Goal: Navigation & Orientation: Find specific page/section

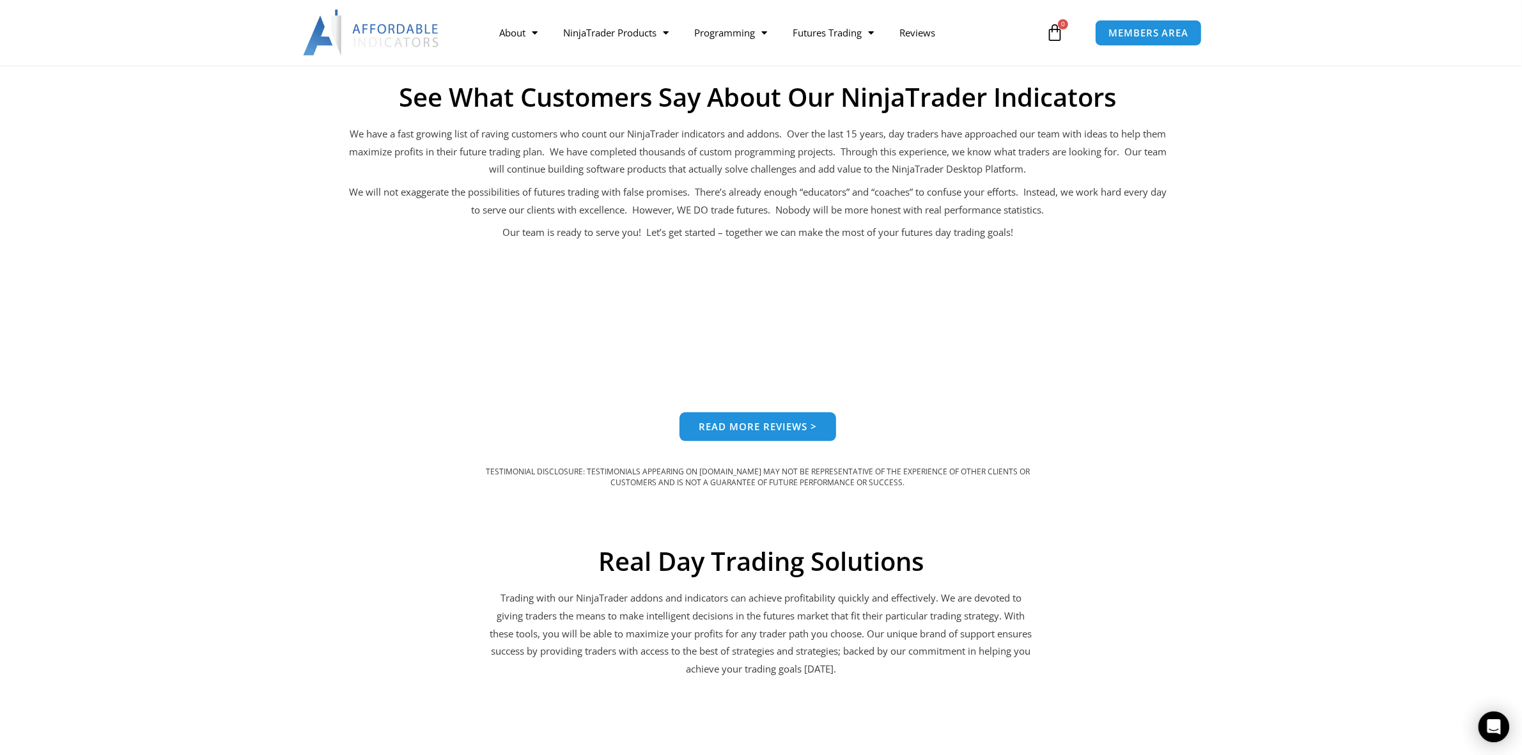
scroll to position [985, 0]
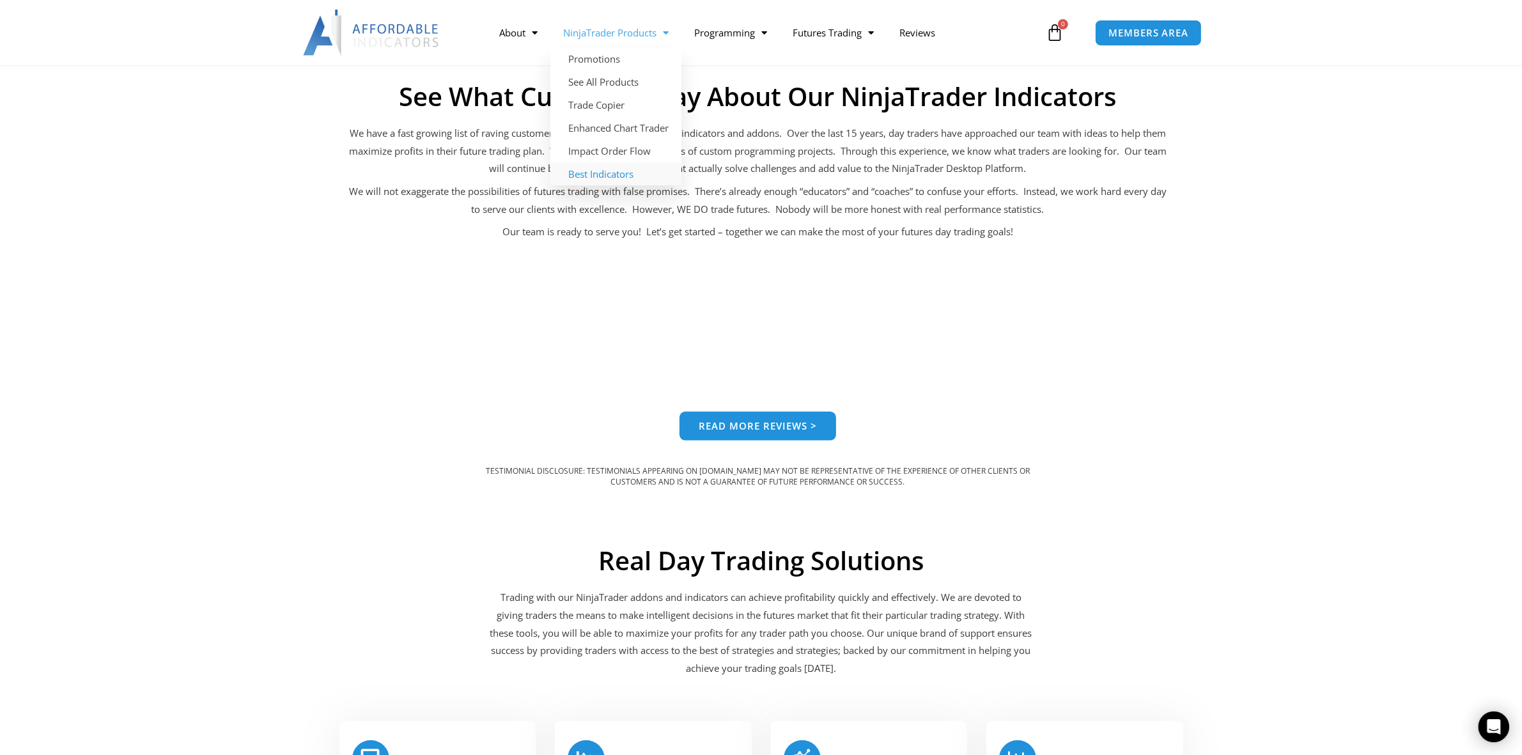
click at [623, 176] on link "Best Indicators" at bounding box center [616, 173] width 131 height 23
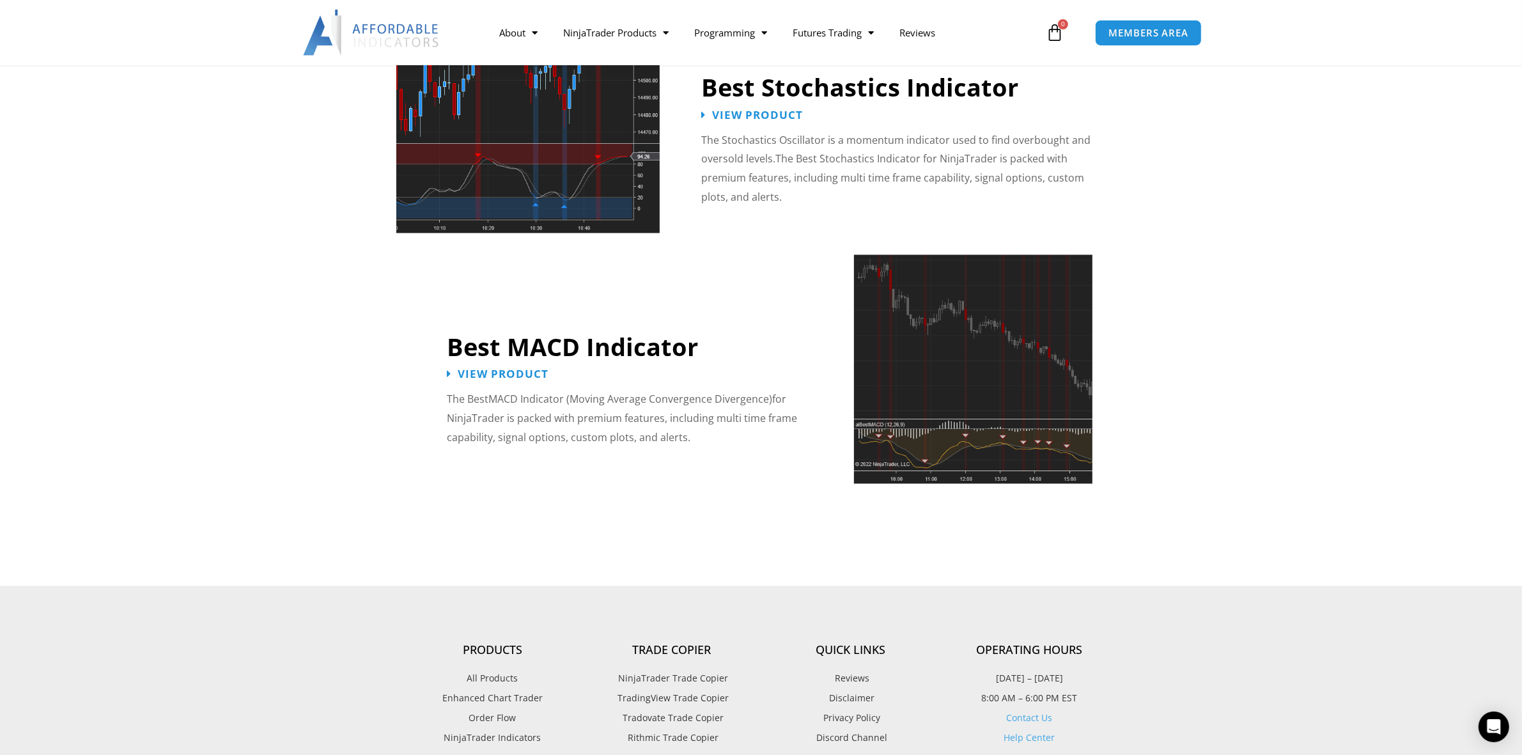
scroll to position [2877, 0]
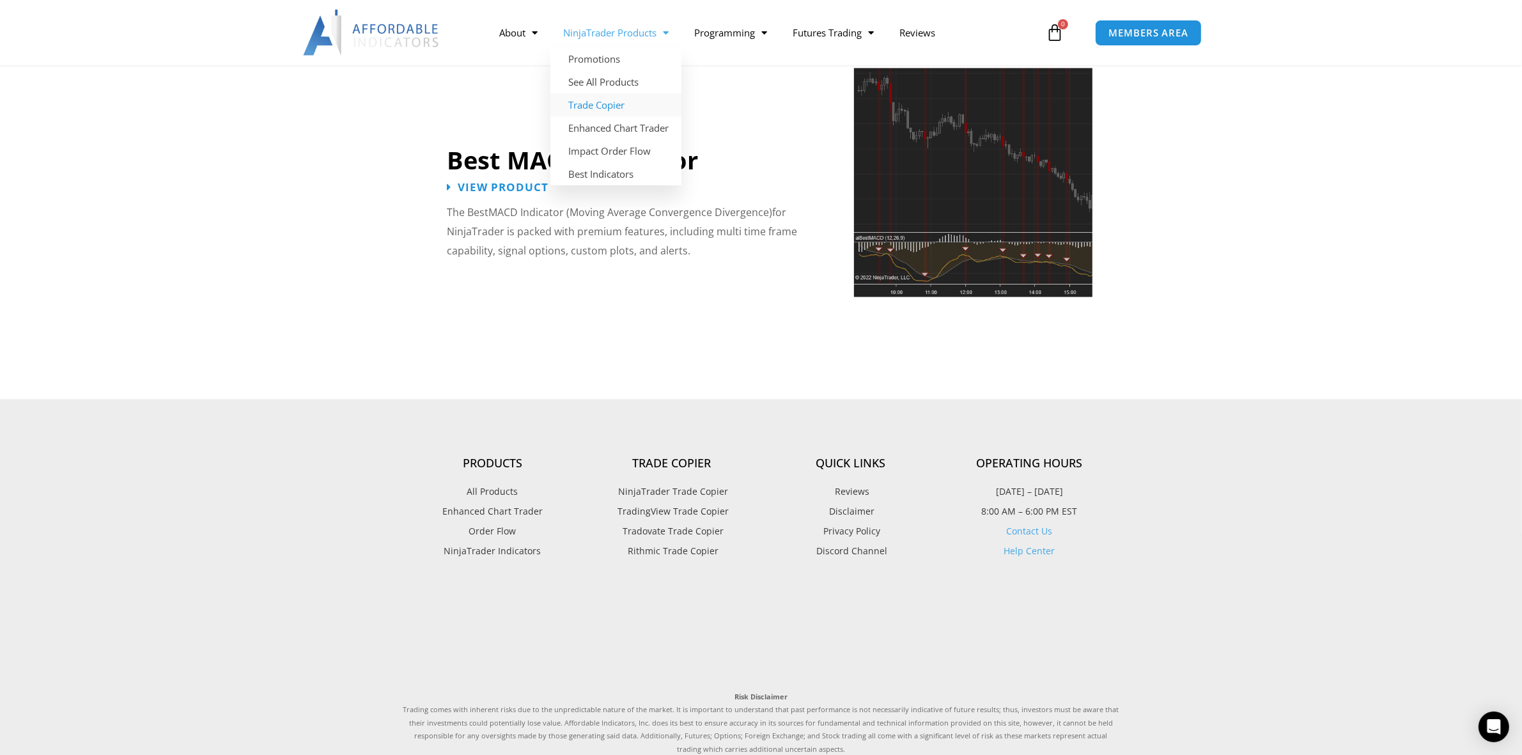
click at [634, 100] on link "Trade Copier" at bounding box center [616, 104] width 131 height 23
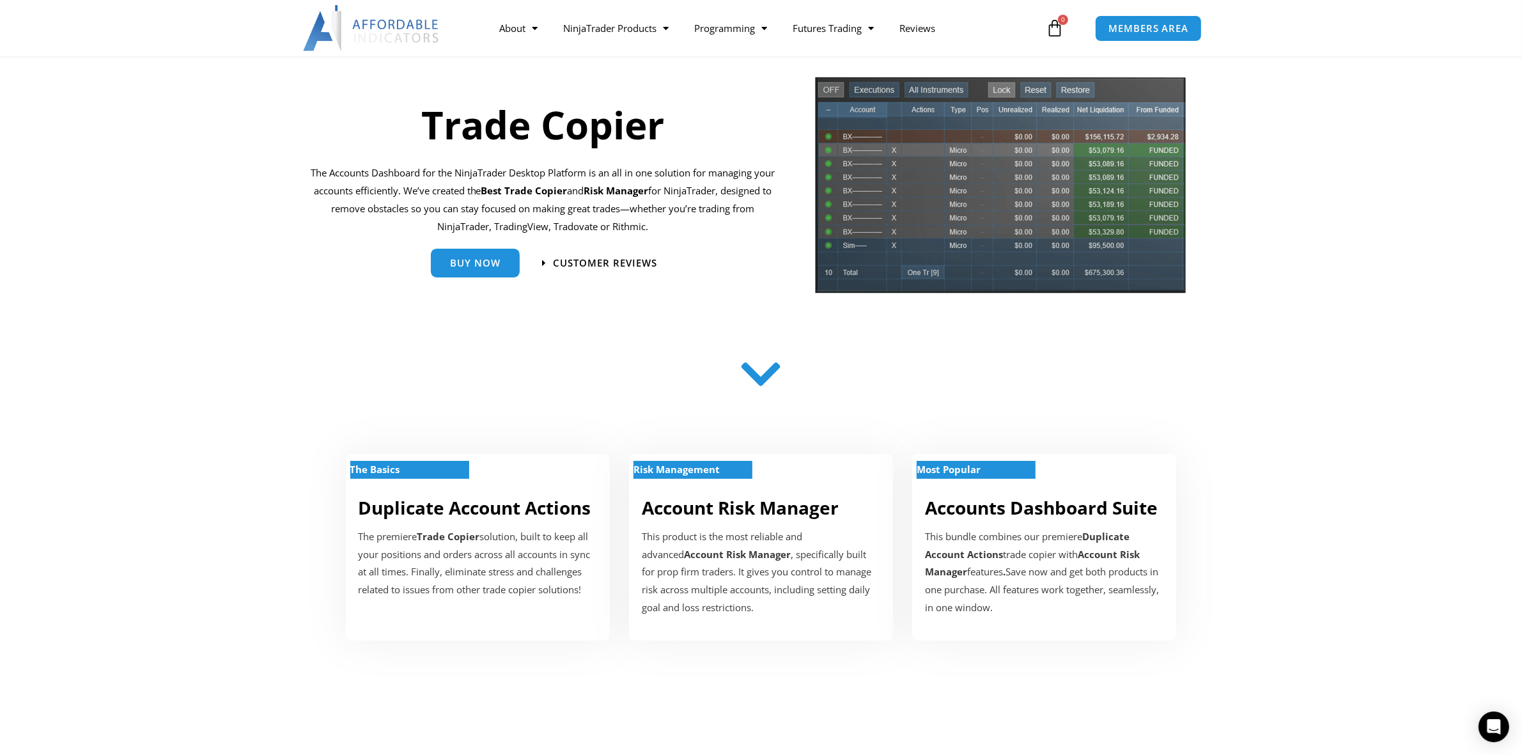
scroll to position [106, 0]
click at [927, 221] on img at bounding box center [1000, 189] width 373 height 228
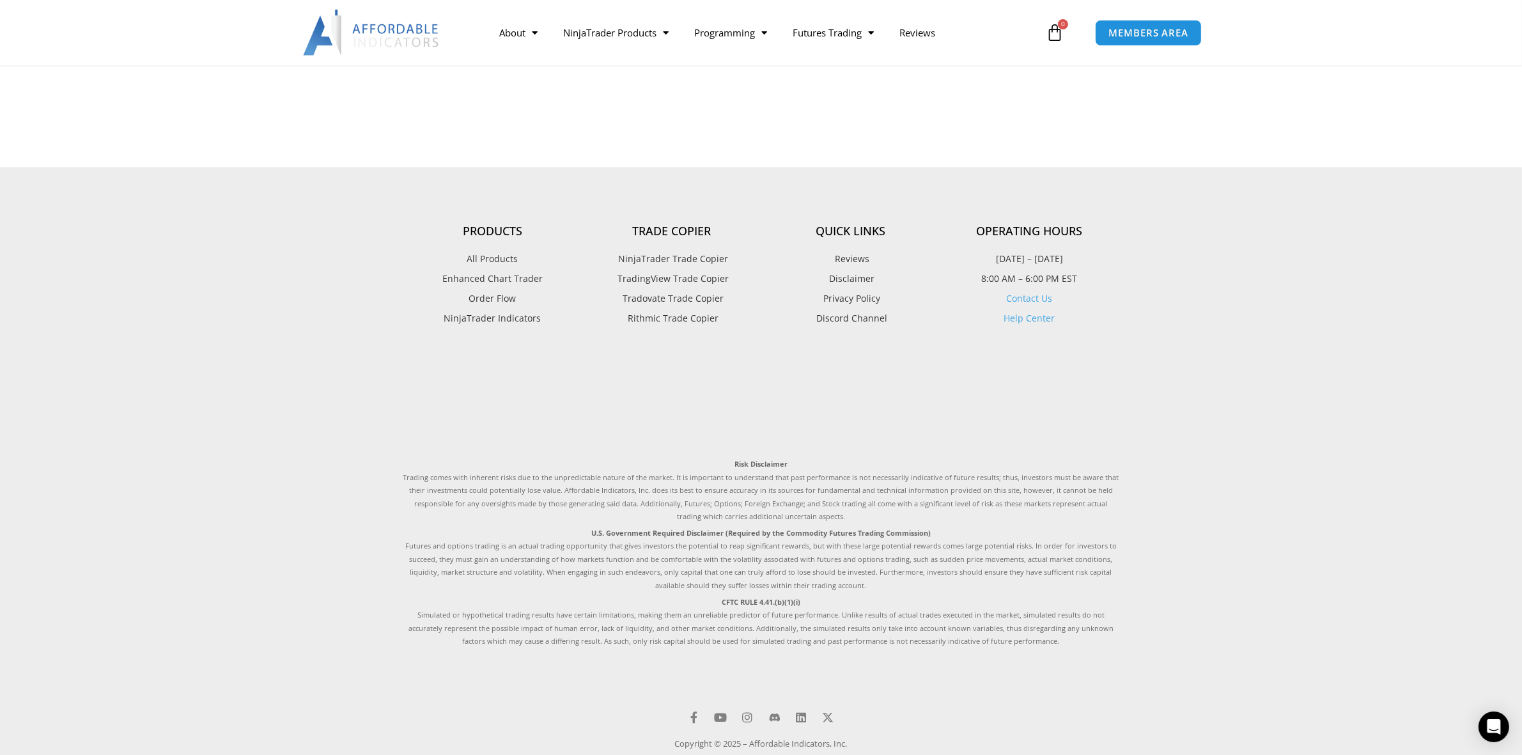
scroll to position [3044, 0]
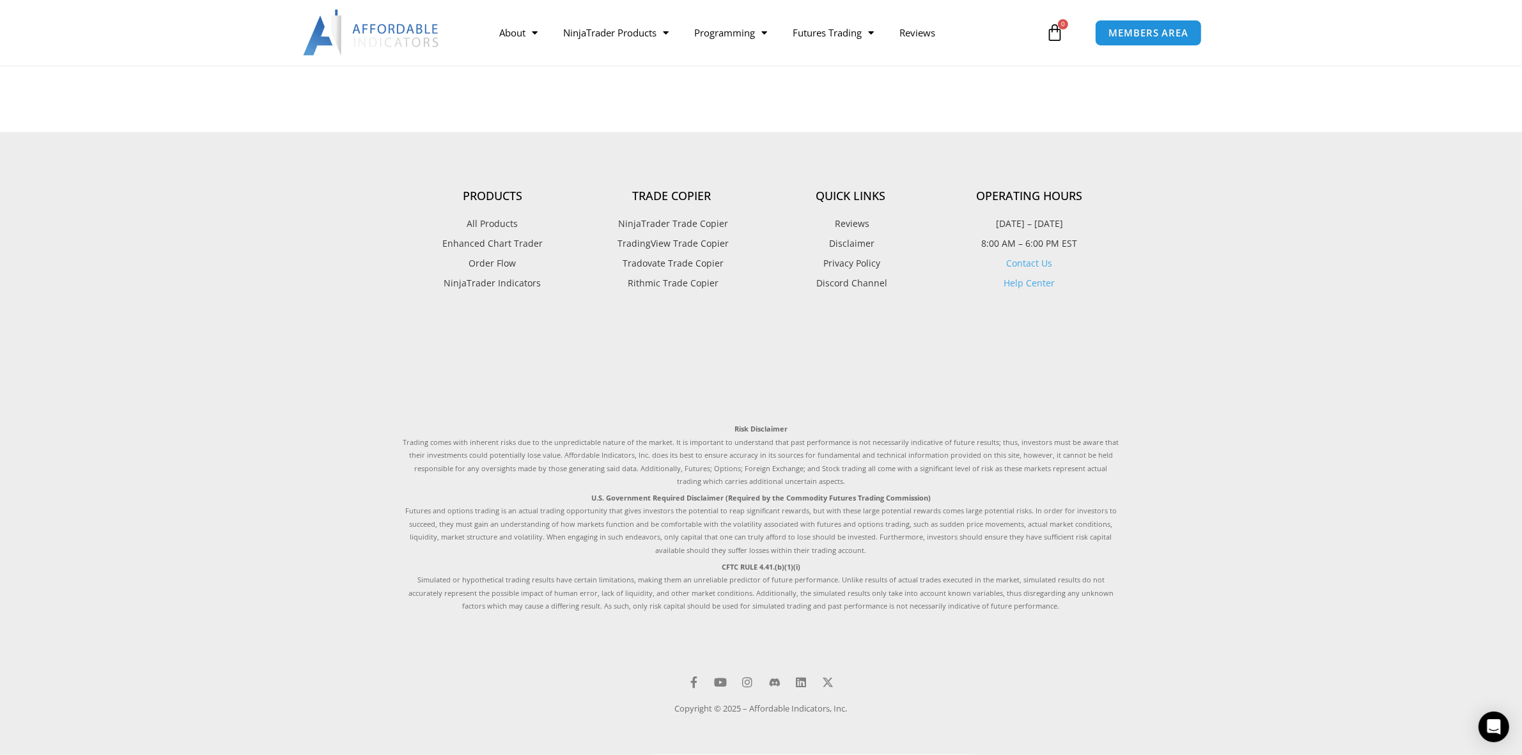
drag, startPoint x: 374, startPoint y: 328, endPoint x: 365, endPoint y: 617, distance: 289.1
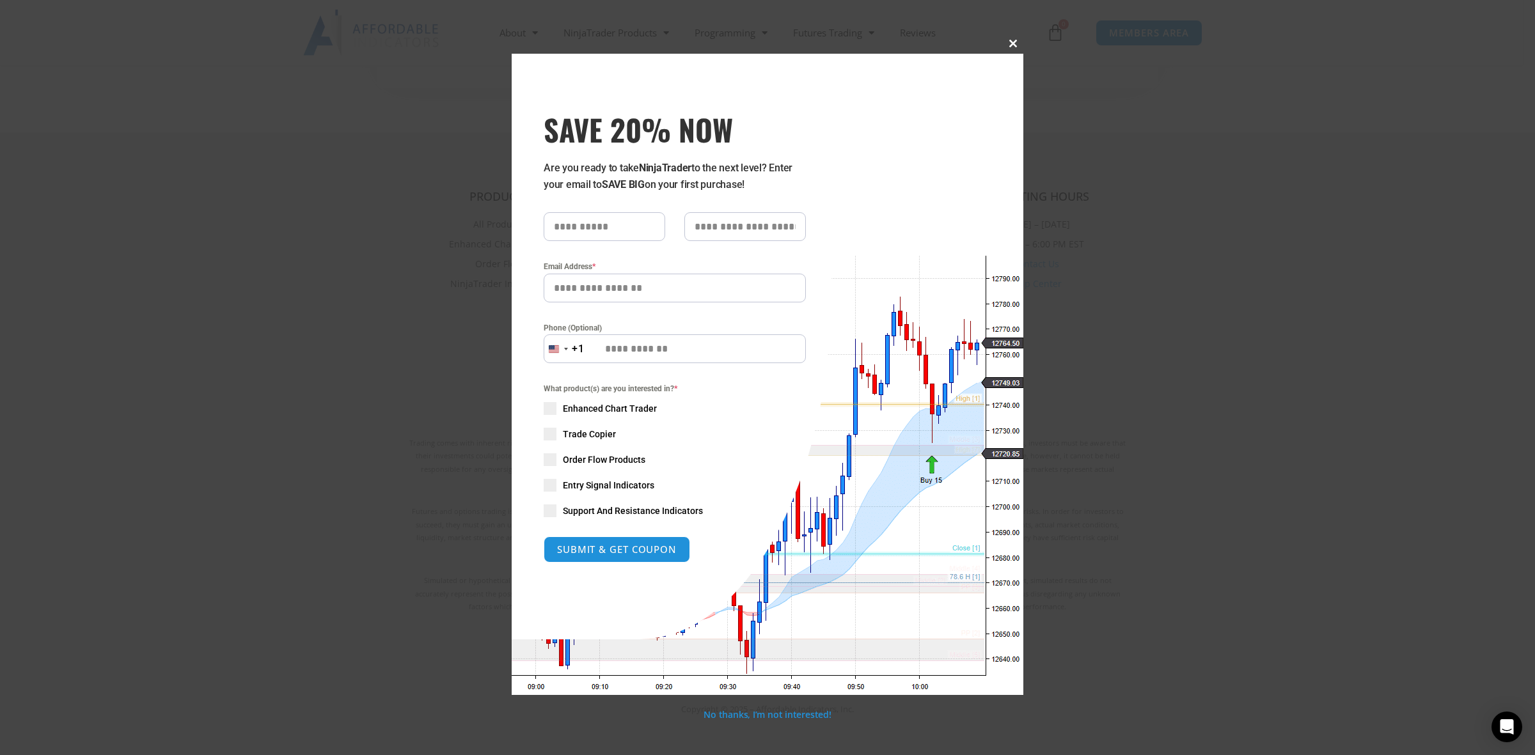
click at [1015, 47] on span at bounding box center [1013, 44] width 20 height 8
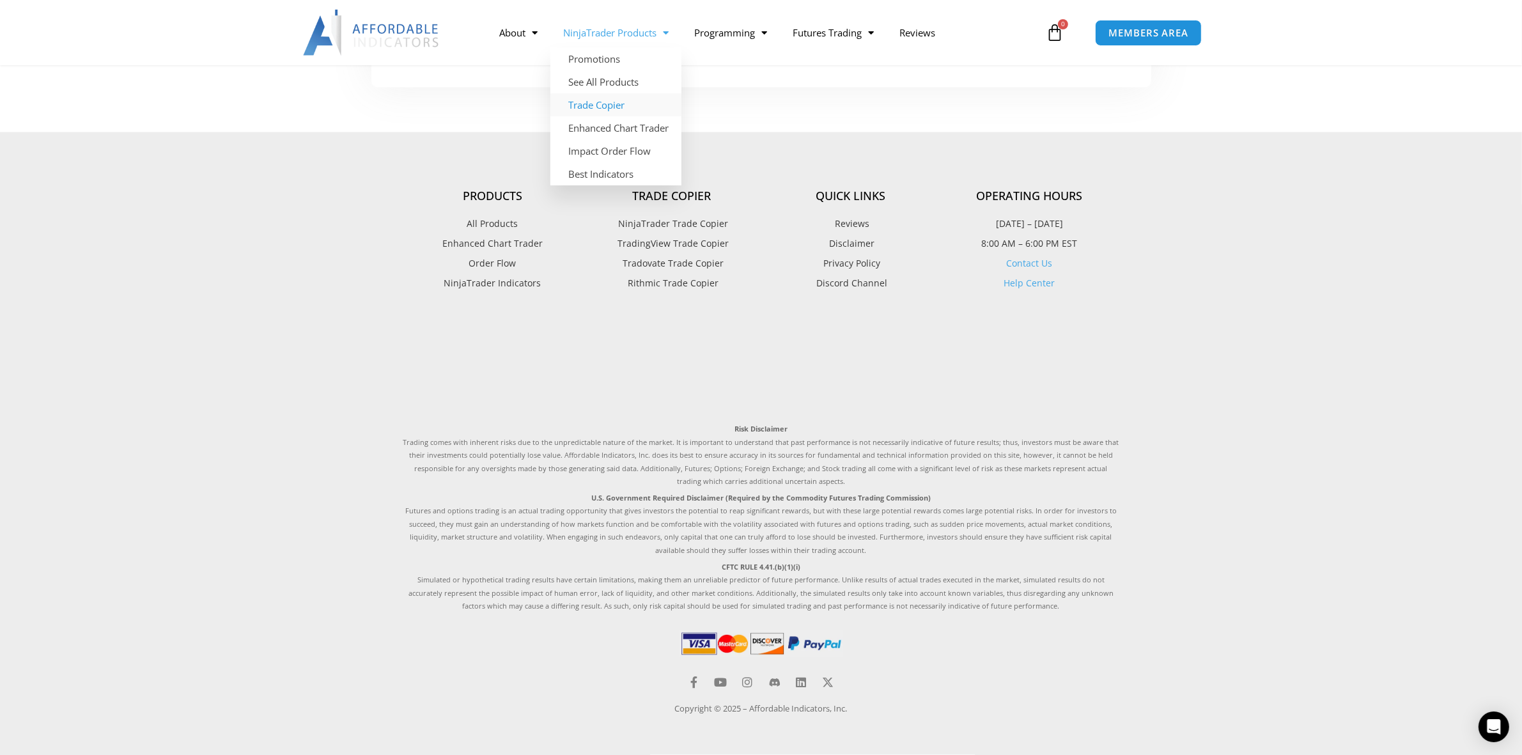
click at [615, 36] on link "NinjaTrader Products" at bounding box center [616, 32] width 131 height 29
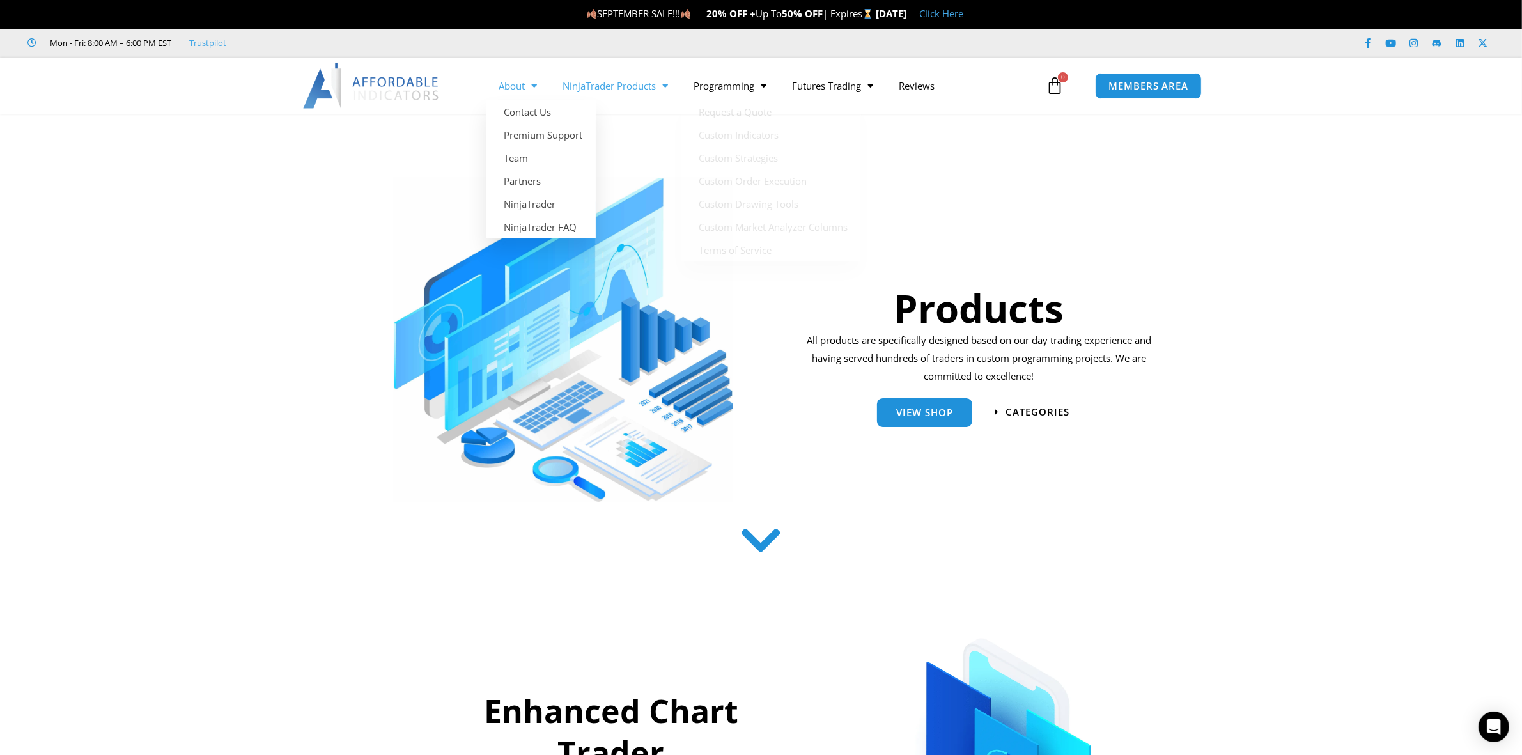
click at [522, 83] on link "About" at bounding box center [519, 85] width 64 height 29
click at [622, 84] on link "NinjaTrader Products" at bounding box center [616, 85] width 131 height 29
click at [842, 86] on link "Futures Trading" at bounding box center [833, 85] width 107 height 29
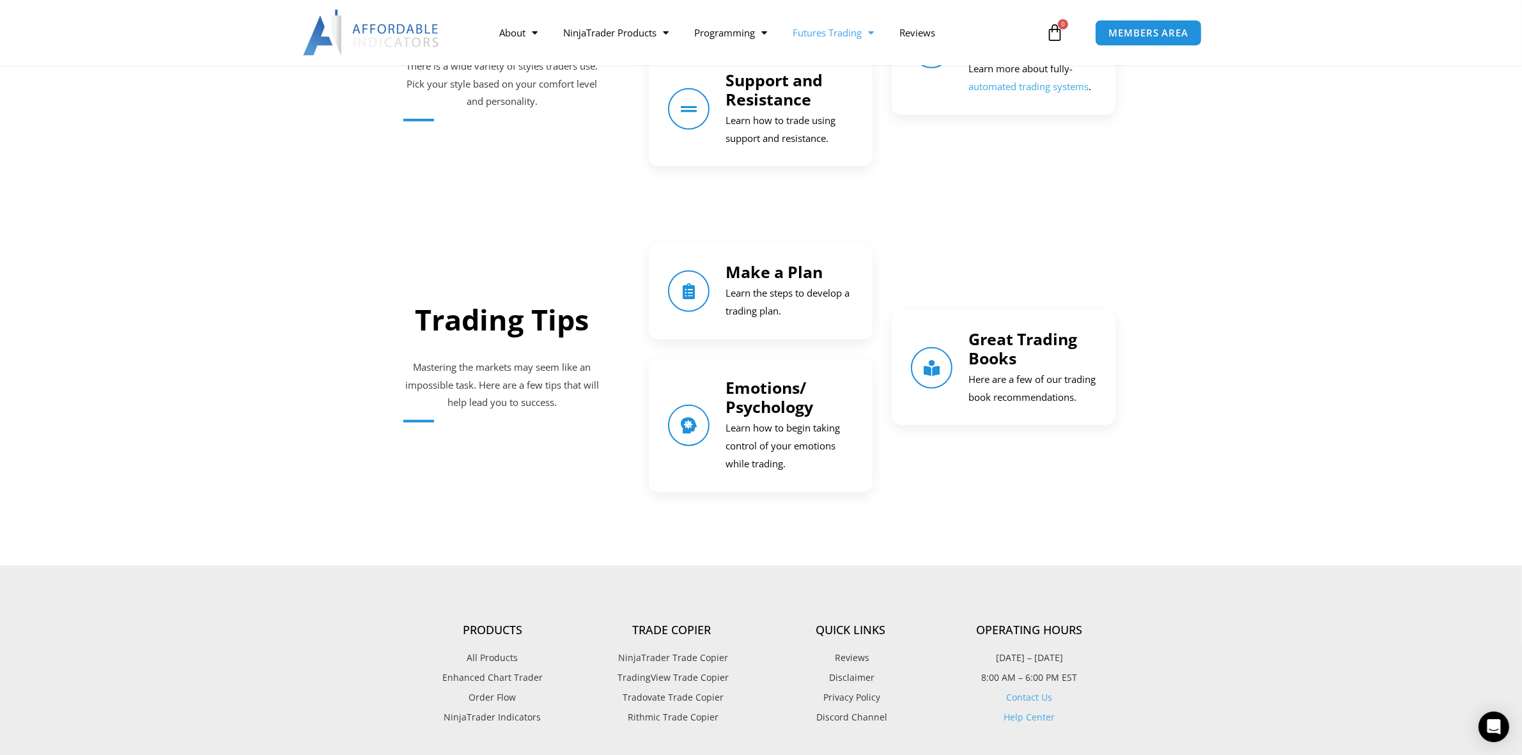
scroll to position [1492, 0]
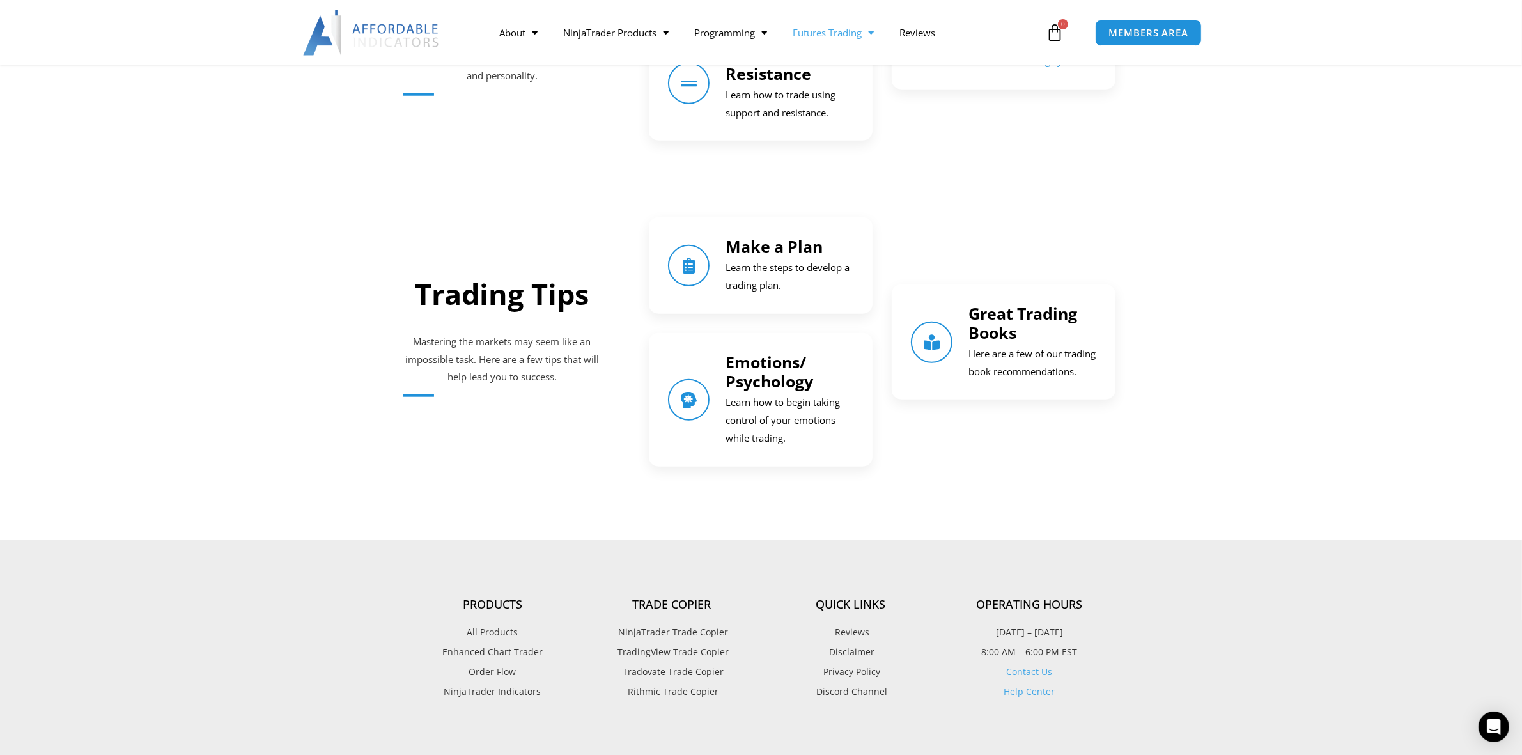
click at [350, 36] on img at bounding box center [371, 33] width 137 height 46
